Goal: Task Accomplishment & Management: Complete application form

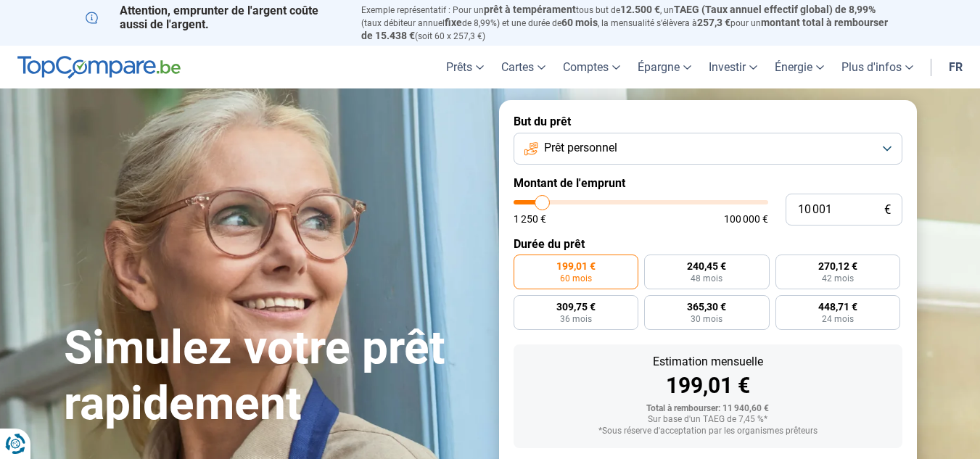
click at [887, 147] on button "Prêt personnel" at bounding box center [708, 149] width 389 height 32
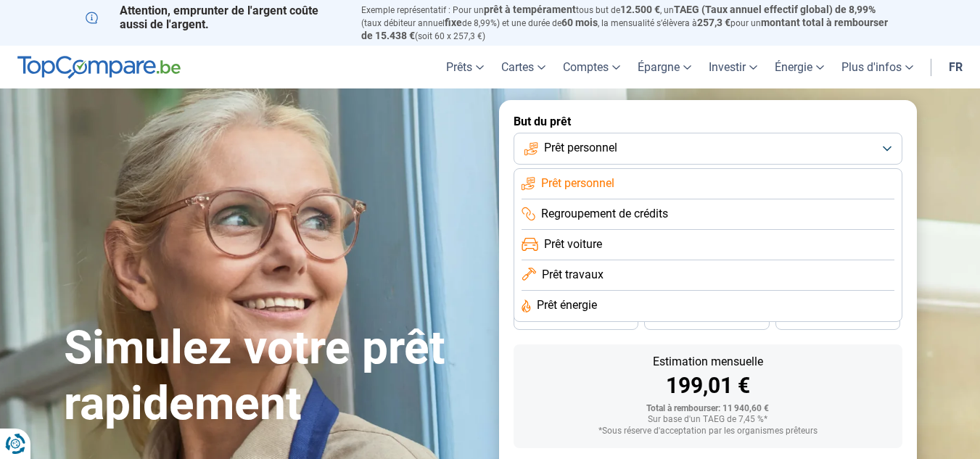
click at [657, 239] on li "Prêt voiture" at bounding box center [708, 245] width 373 height 30
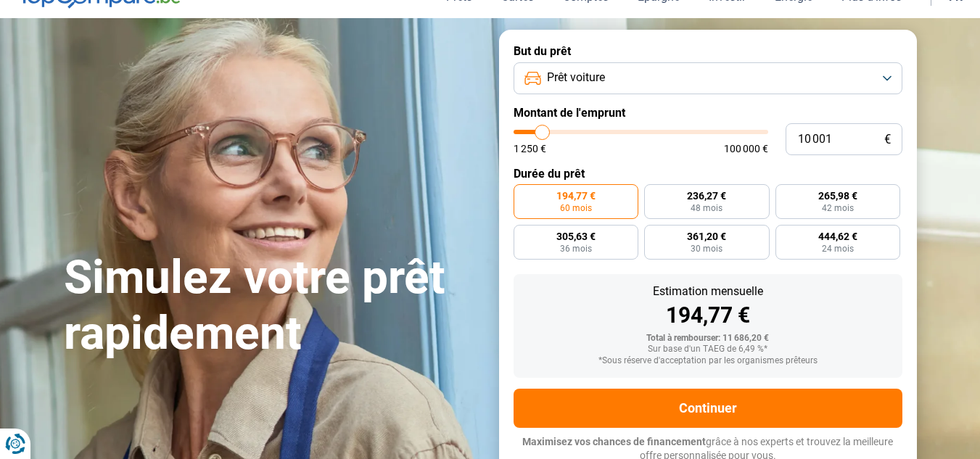
scroll to position [73, 0]
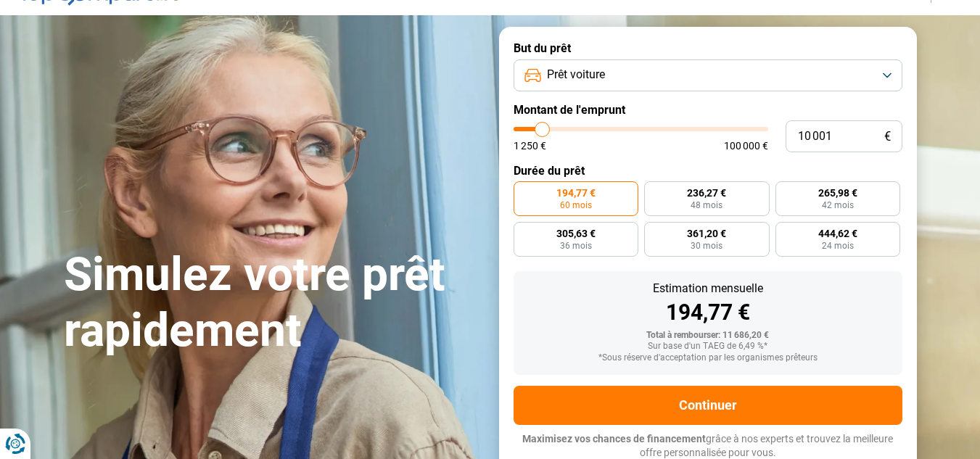
type input "13 000"
type input "13000"
type input "14 000"
type input "14000"
type input "17 000"
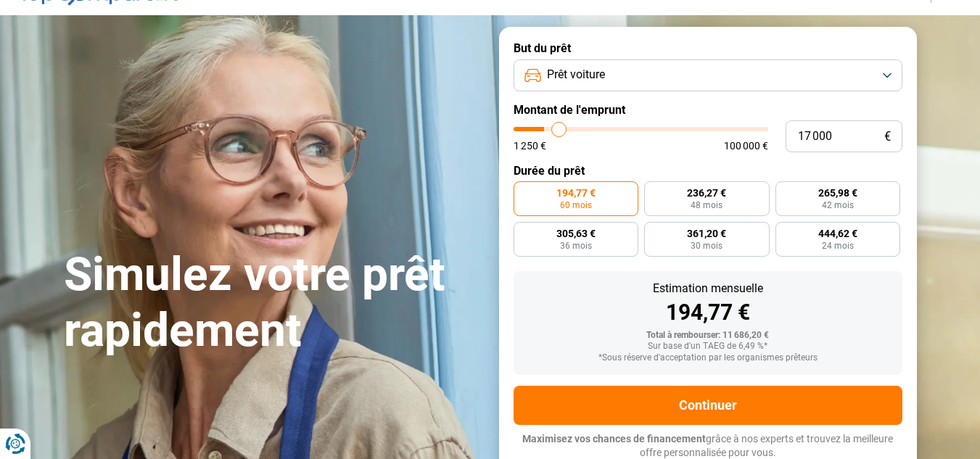
drag, startPoint x: 544, startPoint y: 126, endPoint x: 559, endPoint y: 126, distance: 15.2
type input "17000"
click at [559, 127] on input "range" at bounding box center [641, 129] width 255 height 4
radio input "false"
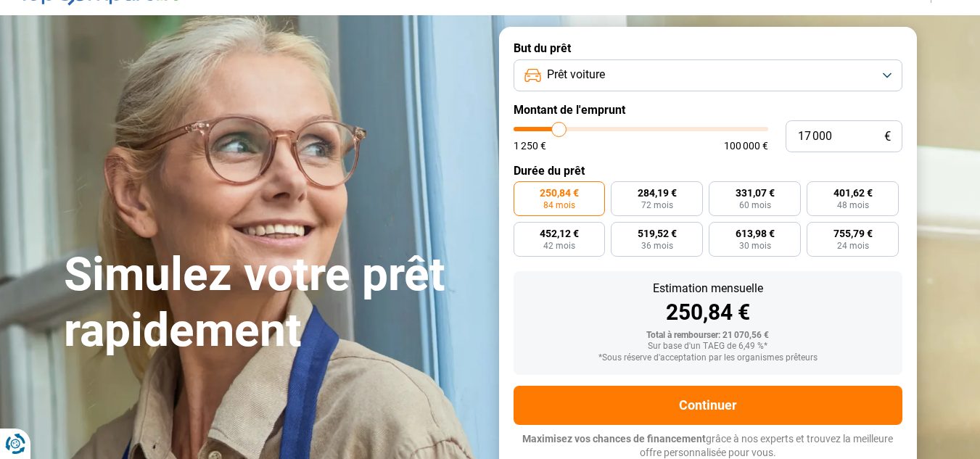
type input "17 750"
type input "17750"
type input "18 500"
type input "18500"
type input "18 750"
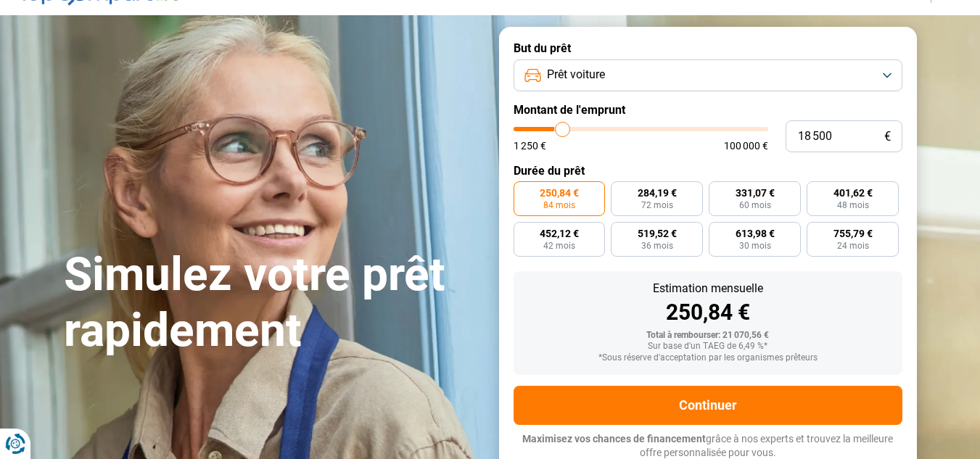
type input "18750"
type input "19 000"
type input "19000"
type input "20 000"
type input "20000"
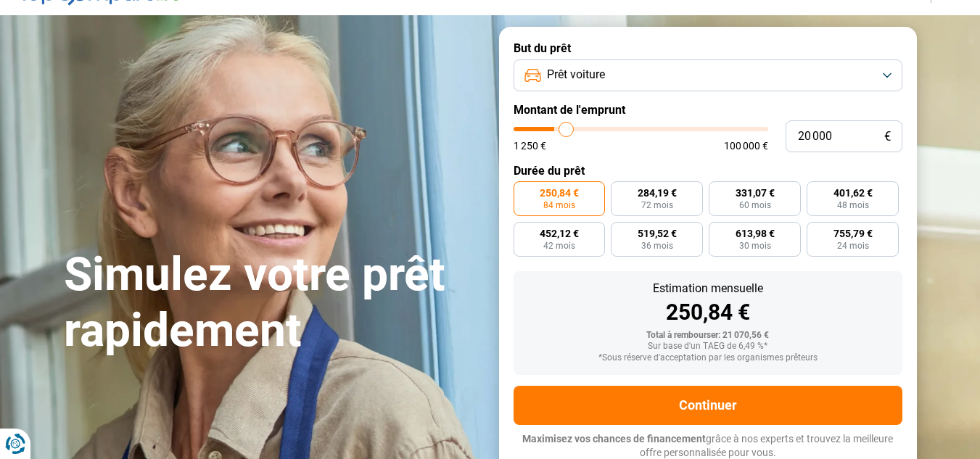
type input "21 250"
type input "21250"
type input "21 750"
type input "21750"
type input "22 250"
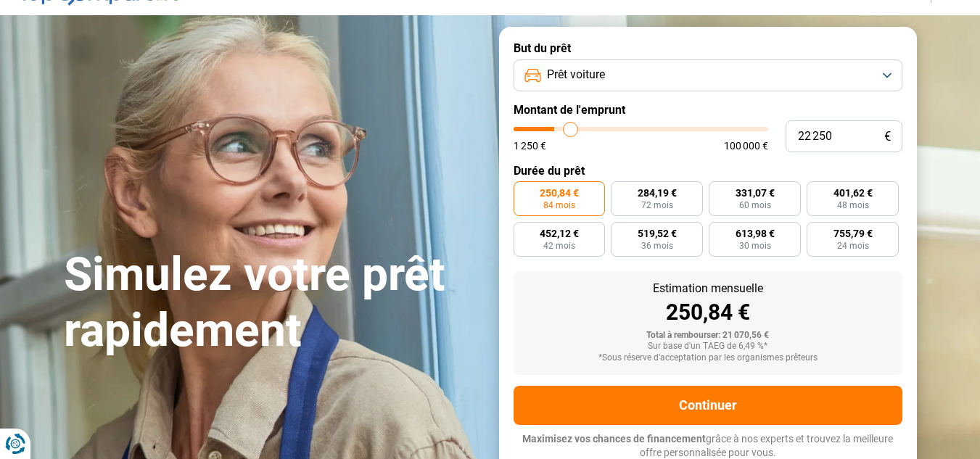
type input "22250"
type input "23 000"
type input "23000"
type input "23 500"
type input "23500"
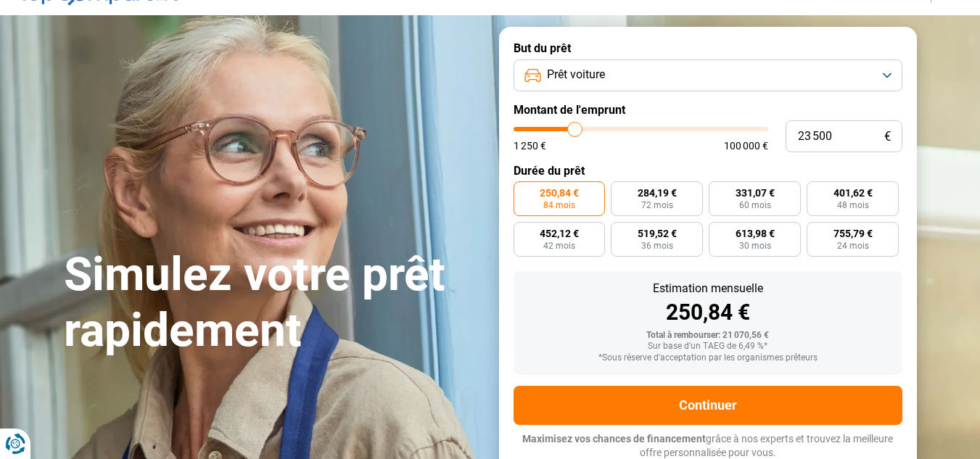
type input "23 750"
type input "23750"
type input "24 250"
type input "24250"
type input "24 500"
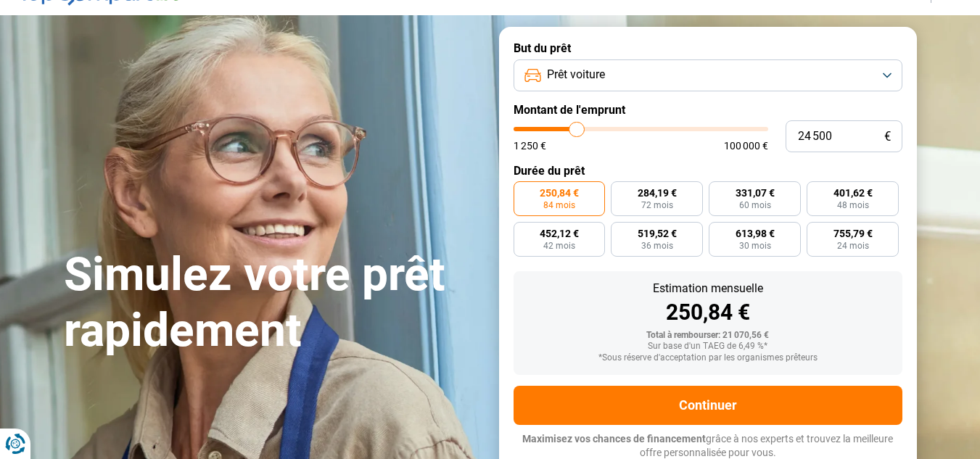
type input "24500"
type input "23 500"
type input "23500"
type input "22 750"
type input "22750"
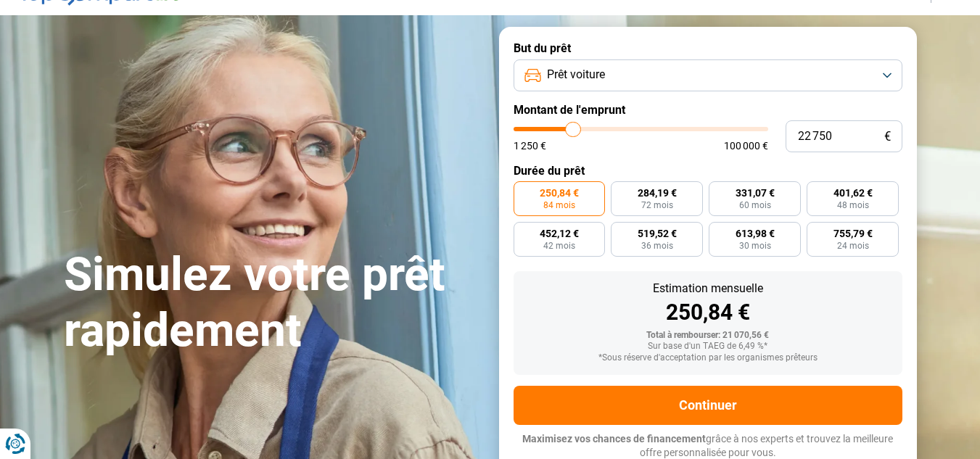
type input "21 750"
type input "21750"
type input "21 500"
type input "21500"
type input "21 250"
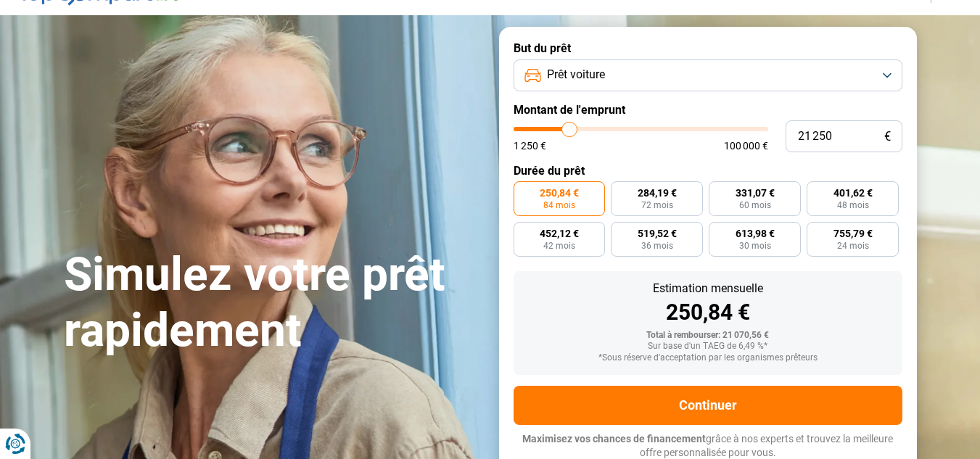
drag, startPoint x: 559, startPoint y: 126, endPoint x: 570, endPoint y: 124, distance: 10.3
type input "21250"
click at [570, 127] on input "range" at bounding box center [641, 129] width 255 height 4
radio input "false"
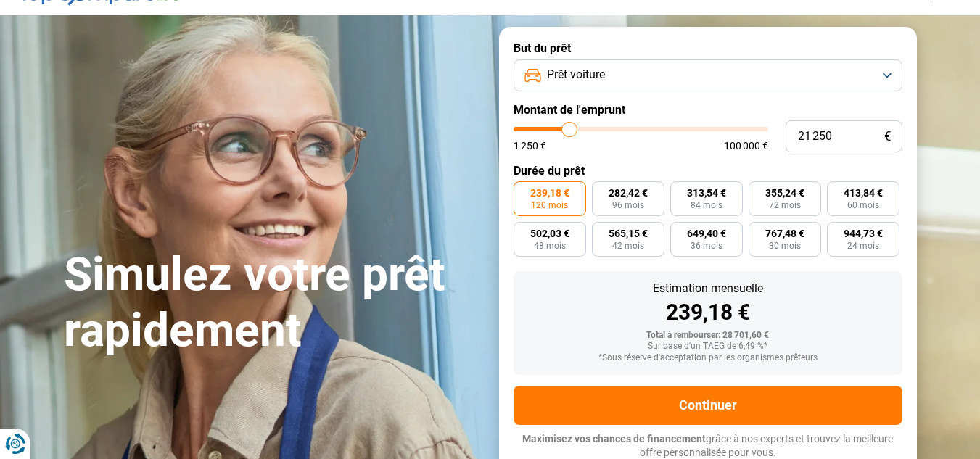
type input "21 500"
type input "21500"
type input "21 750"
type input "21750"
type input "24 500"
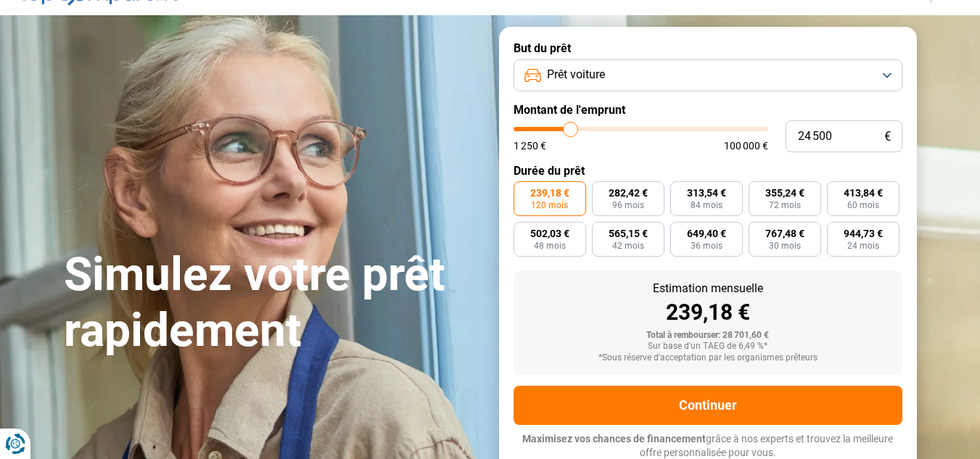
type input "24500"
type input "25 750"
type input "25750"
type input "25 250"
type input "25250"
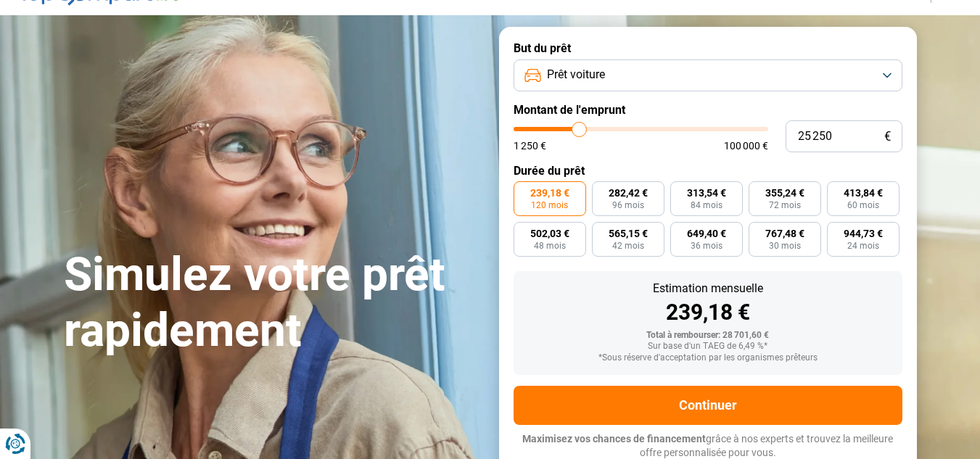
type input "25 000"
type input "25000"
type input "24 750"
type input "24750"
type input "24 500"
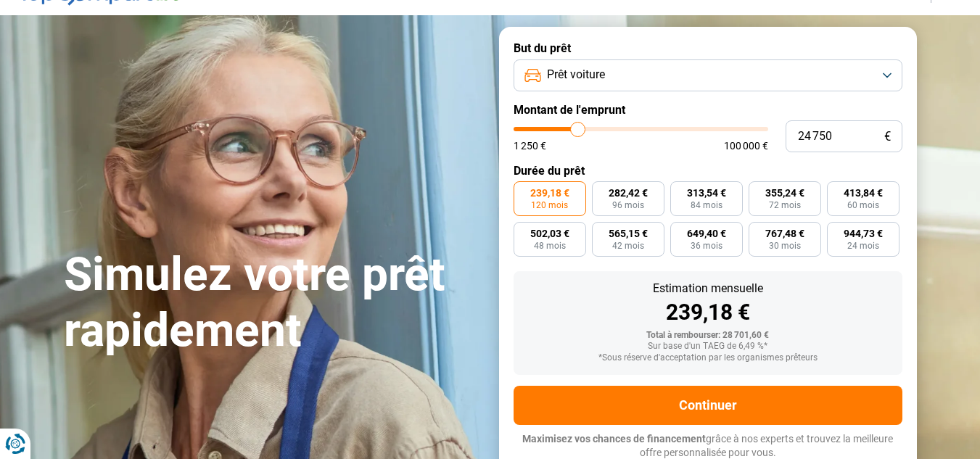
type input "24500"
type input "24 750"
type input "24750"
type input "25 000"
drag, startPoint x: 570, startPoint y: 124, endPoint x: 579, endPoint y: 123, distance: 9.5
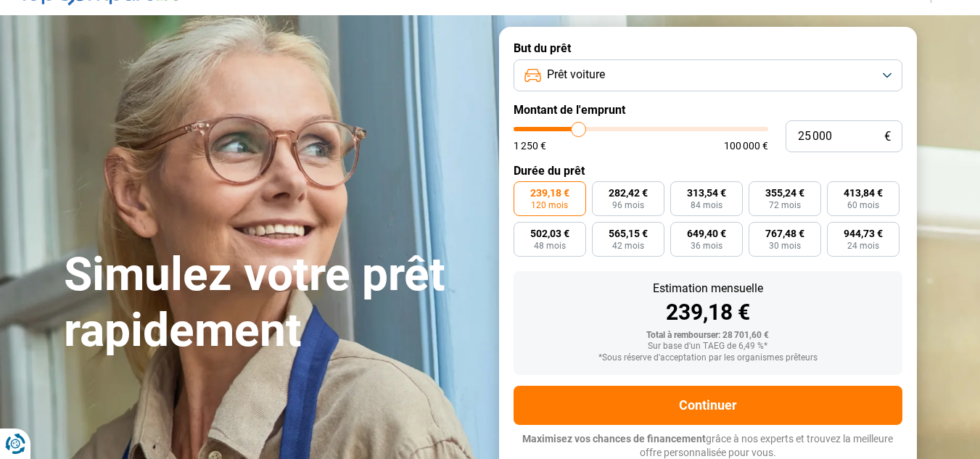
type input "25000"
click at [579, 127] on input "range" at bounding box center [641, 129] width 255 height 4
type input "23 750"
type input "23750"
type input "23 500"
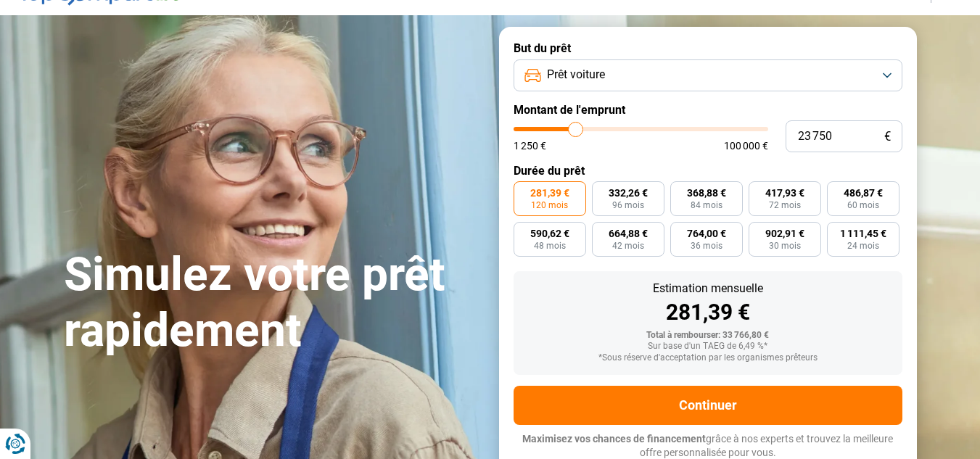
type input "23500"
type input "23 250"
type input "23250"
type input "23 000"
type input "23000"
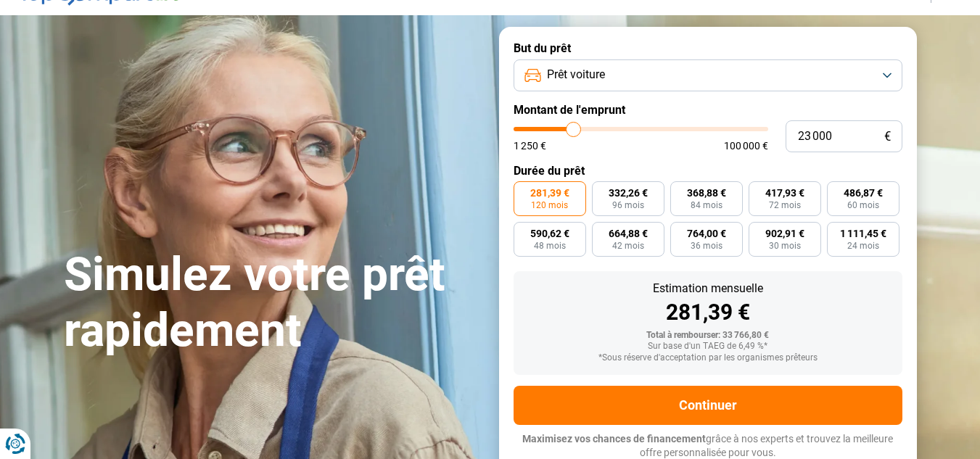
type input "22 750"
type input "22750"
type input "22 250"
type input "22250"
type input "22 000"
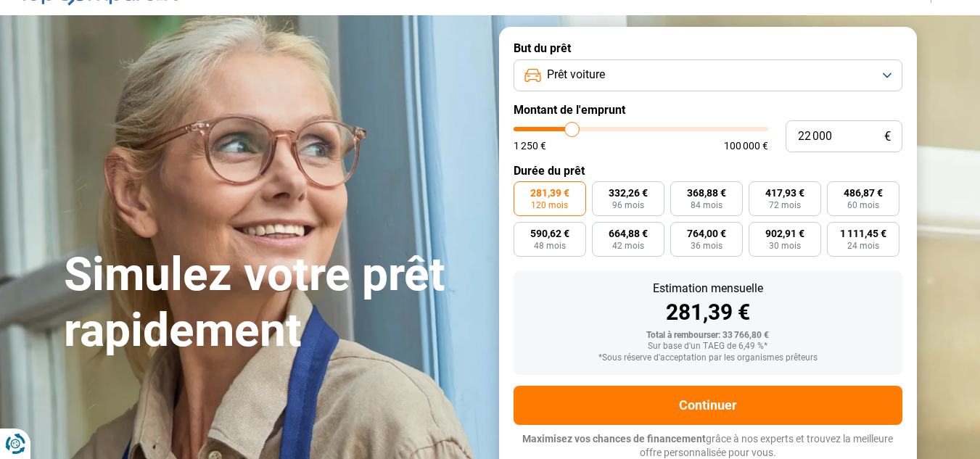
type input "22000"
type input "21 750"
type input "21750"
type input "21 500"
drag, startPoint x: 578, startPoint y: 125, endPoint x: 570, endPoint y: 126, distance: 7.3
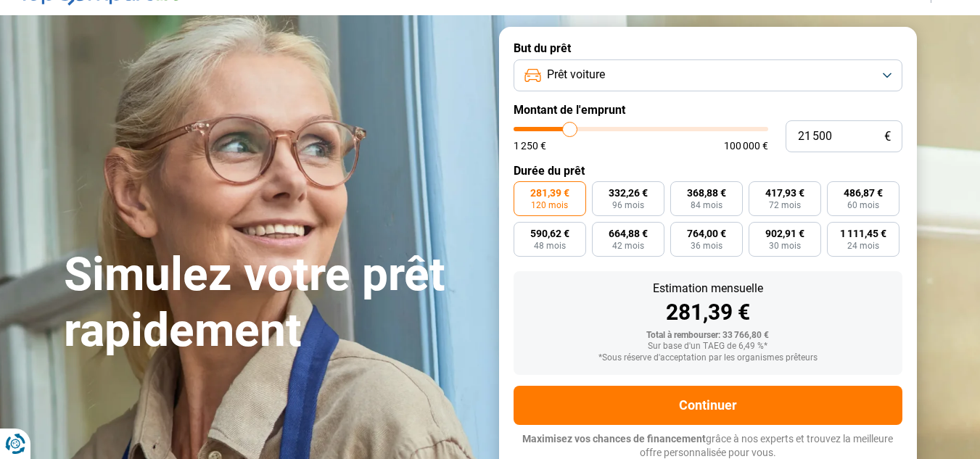
type input "21500"
click at [570, 127] on input "range" at bounding box center [641, 129] width 255 height 4
click at [820, 128] on input "21 500" at bounding box center [844, 136] width 117 height 32
type input "2 100"
type input "2000"
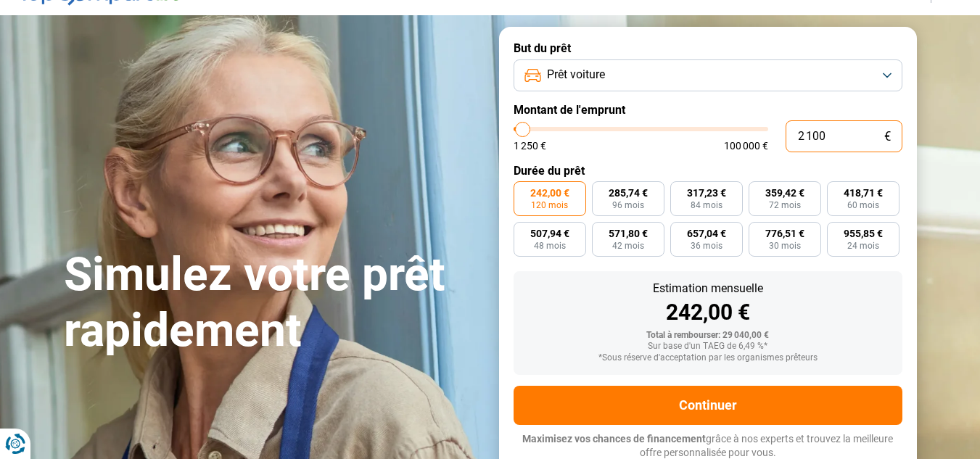
type input "21 002"
type input "21000"
type input "2 100"
type input "2000"
type input "210"
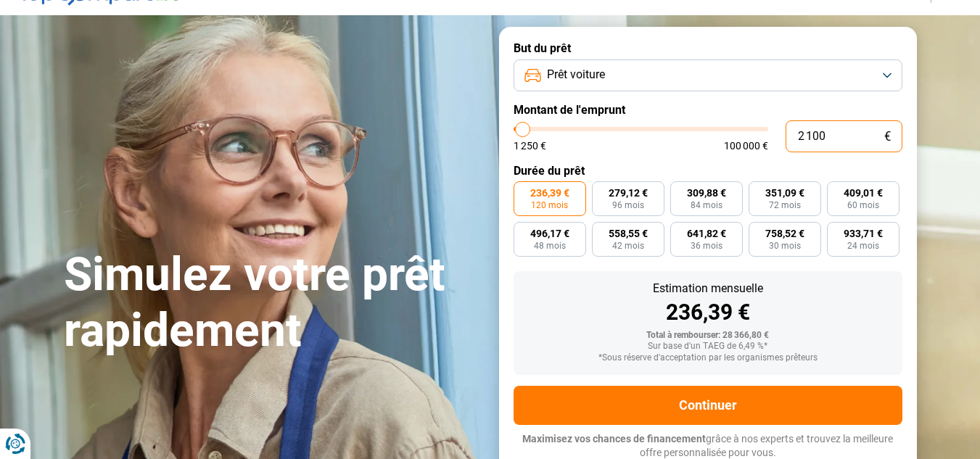
type input "1250"
type input "21"
type input "1250"
type input "212"
type input "1250"
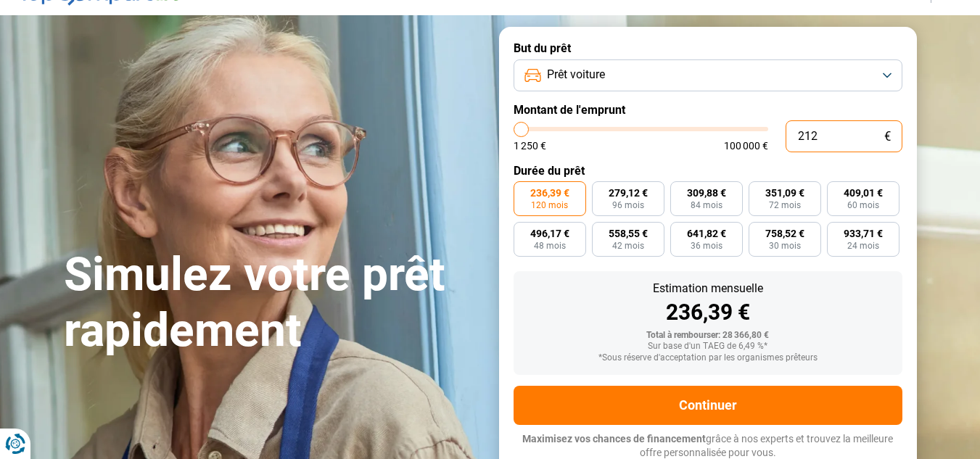
type input "2 120"
type input "2000"
type input "21 200"
type input "21250"
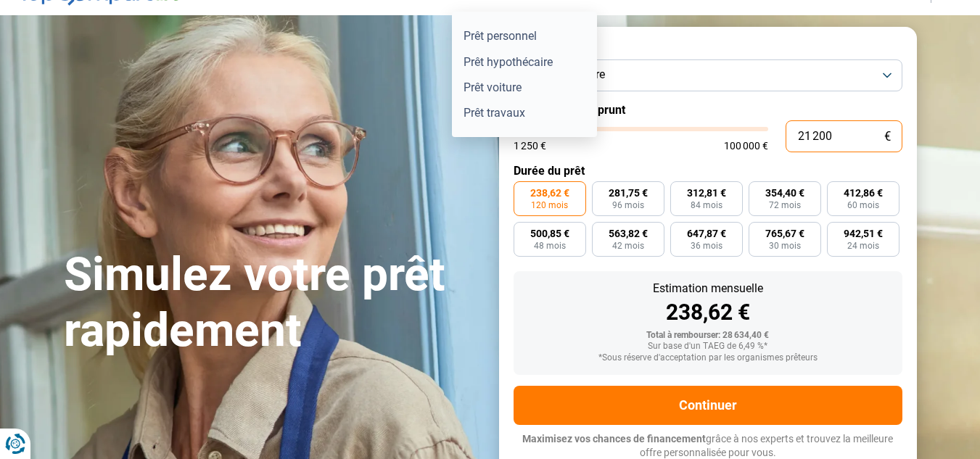
type input "21 200"
